Goal: Task Accomplishment & Management: Manage account settings

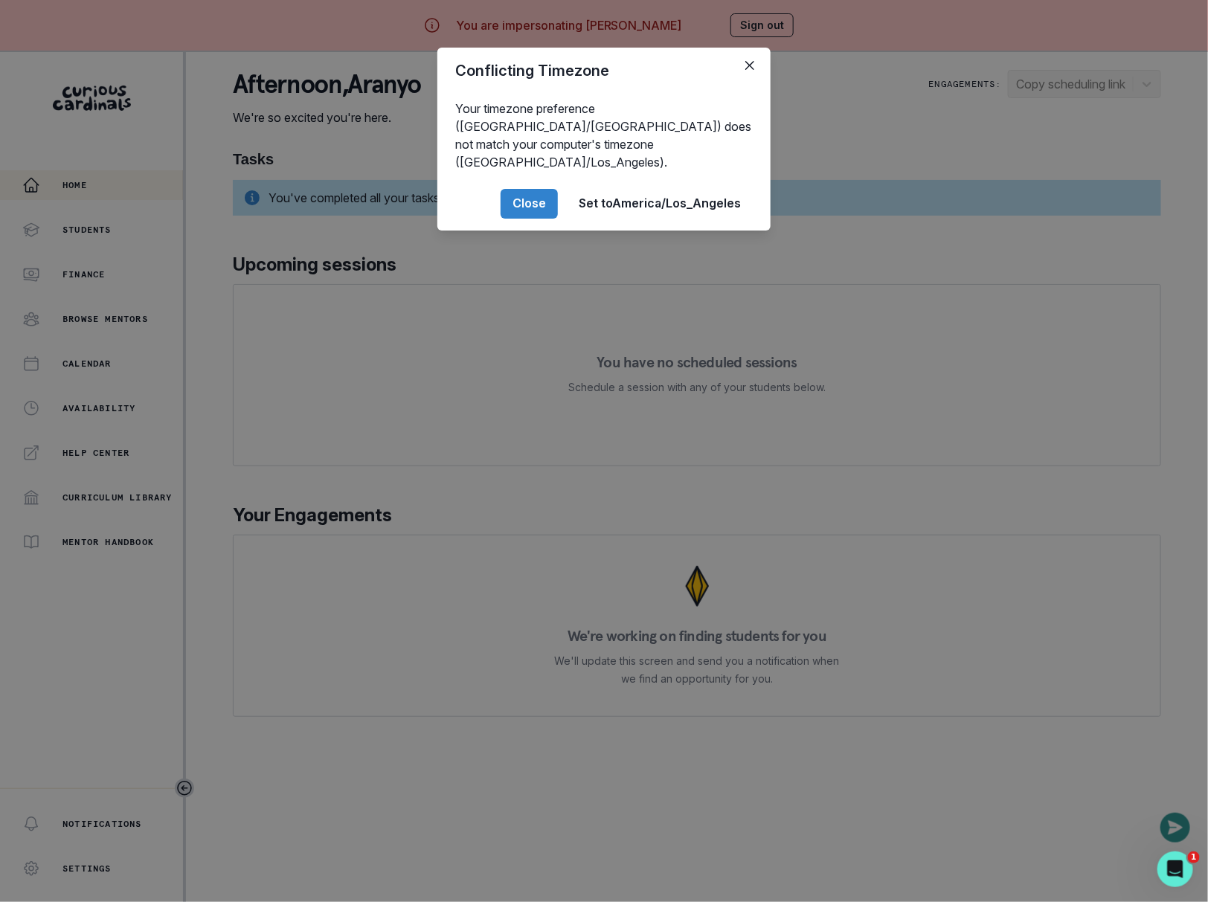
click at [272, 317] on div "Conflicting Timezone Your timezone preference ([GEOGRAPHIC_DATA]/[GEOGRAPHIC_DA…" at bounding box center [604, 451] width 1208 height 902
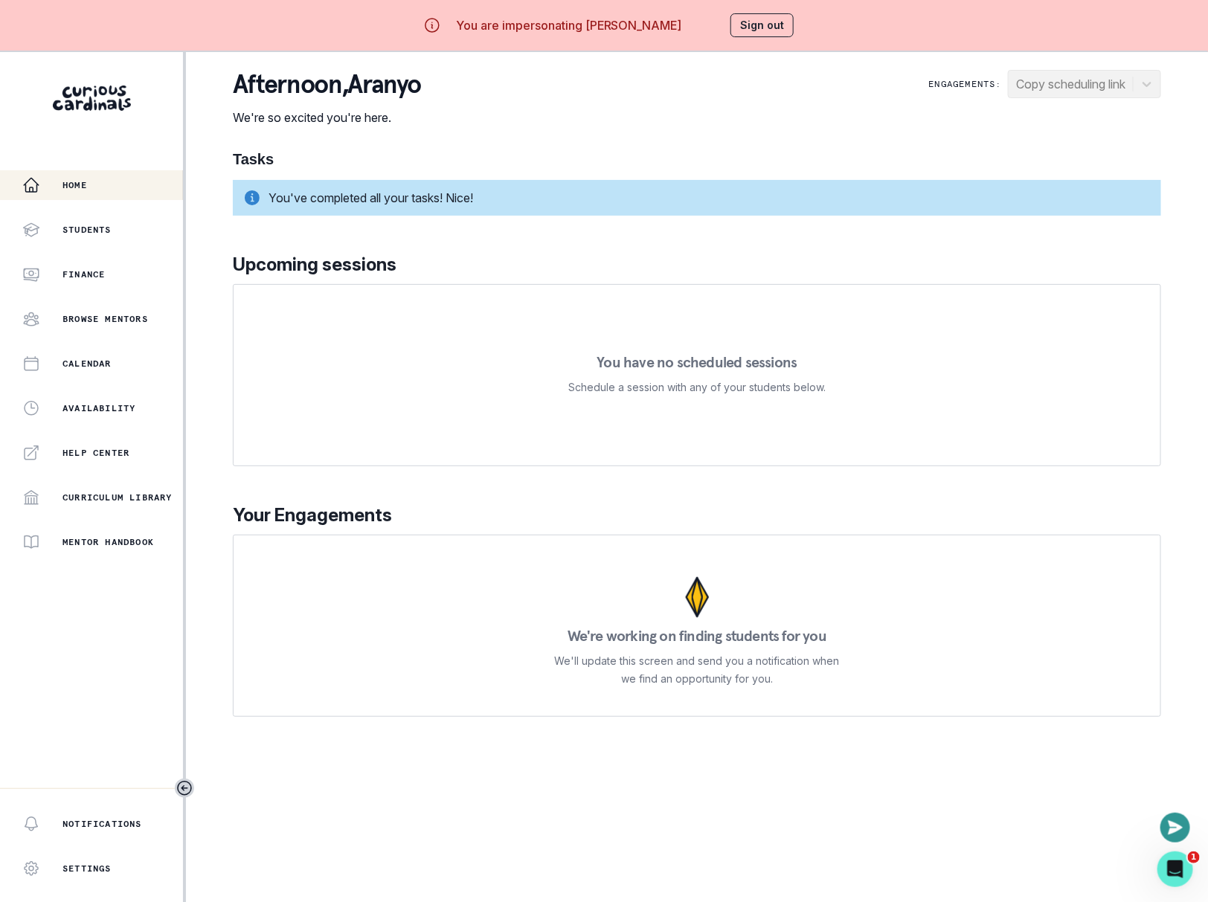
click at [740, 19] on button "Sign out" at bounding box center [761, 25] width 63 height 24
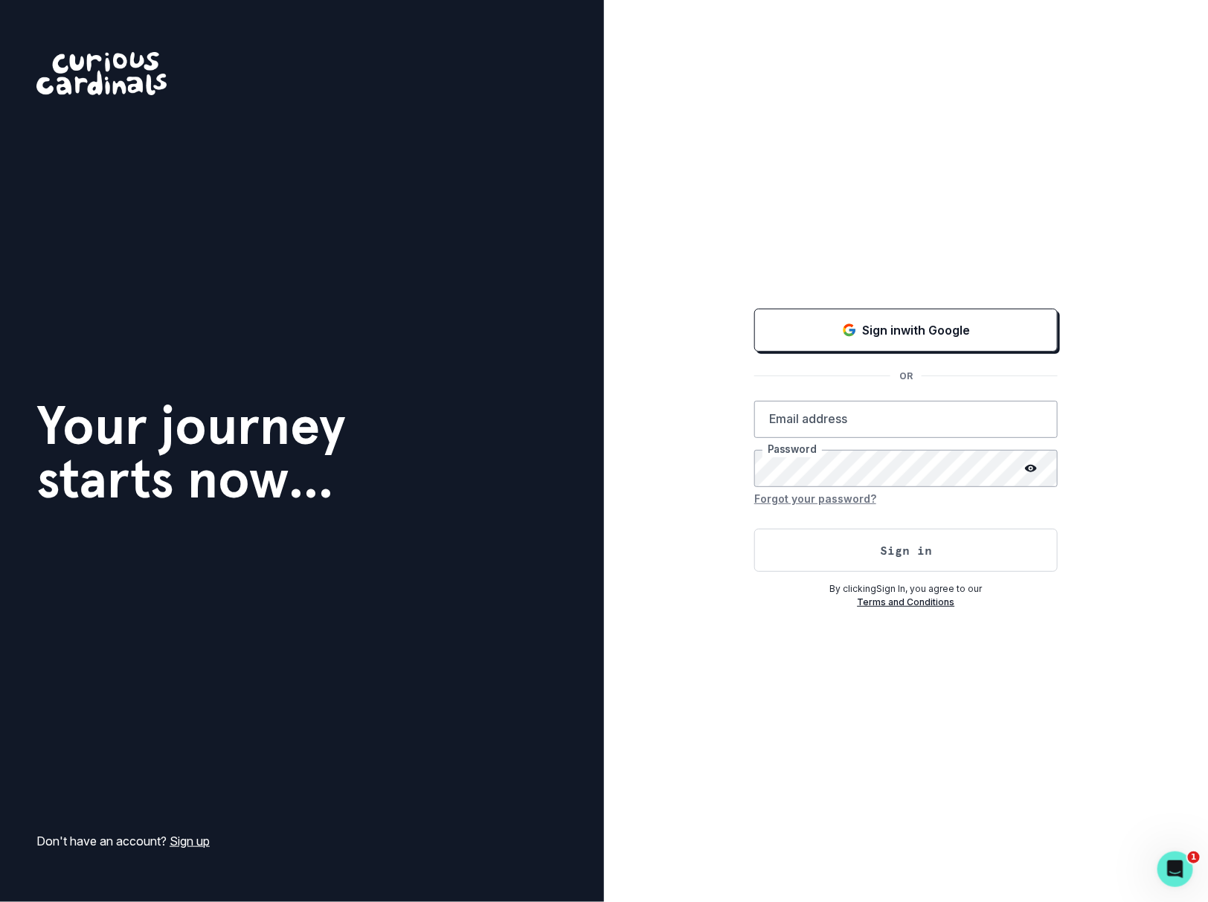
type input "[EMAIL_ADDRESS][DOMAIN_NAME]"
click at [858, 537] on button "Sign in" at bounding box center [905, 550] width 303 height 43
